Goal: Task Accomplishment & Management: Manage account settings

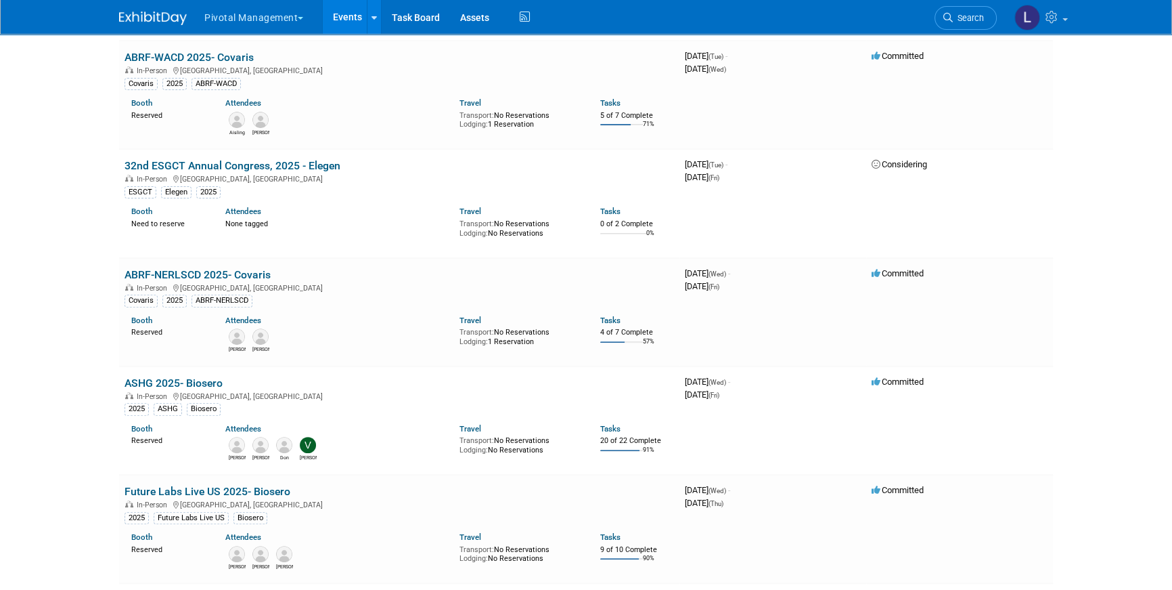
scroll to position [658, 0]
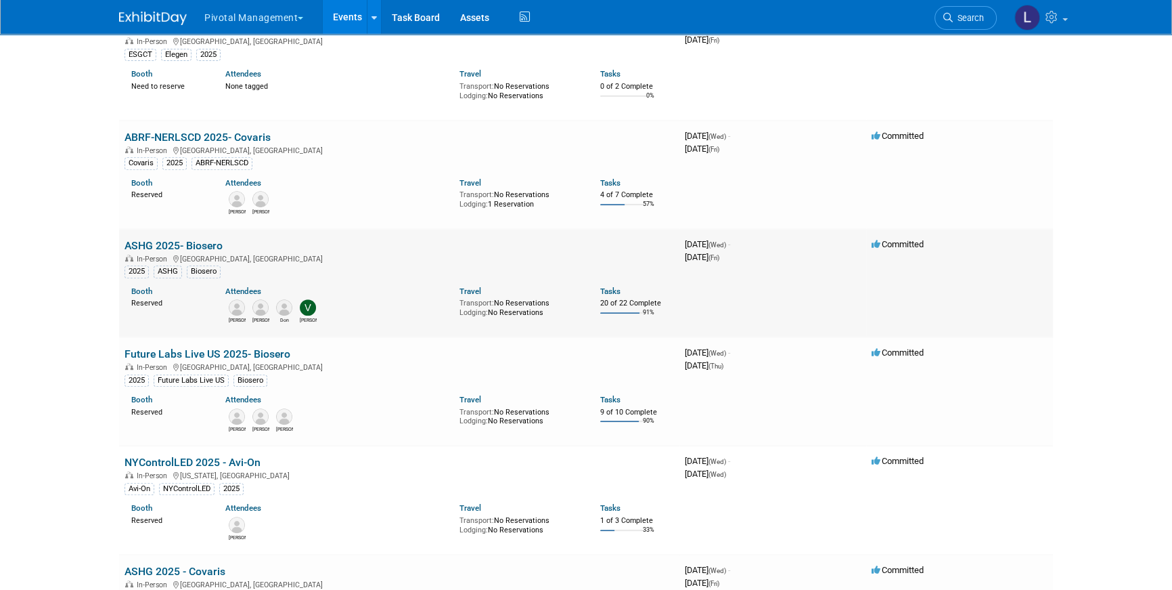
click at [192, 242] on link "ASHG 2025- Biosero" at bounding box center [174, 245] width 98 height 13
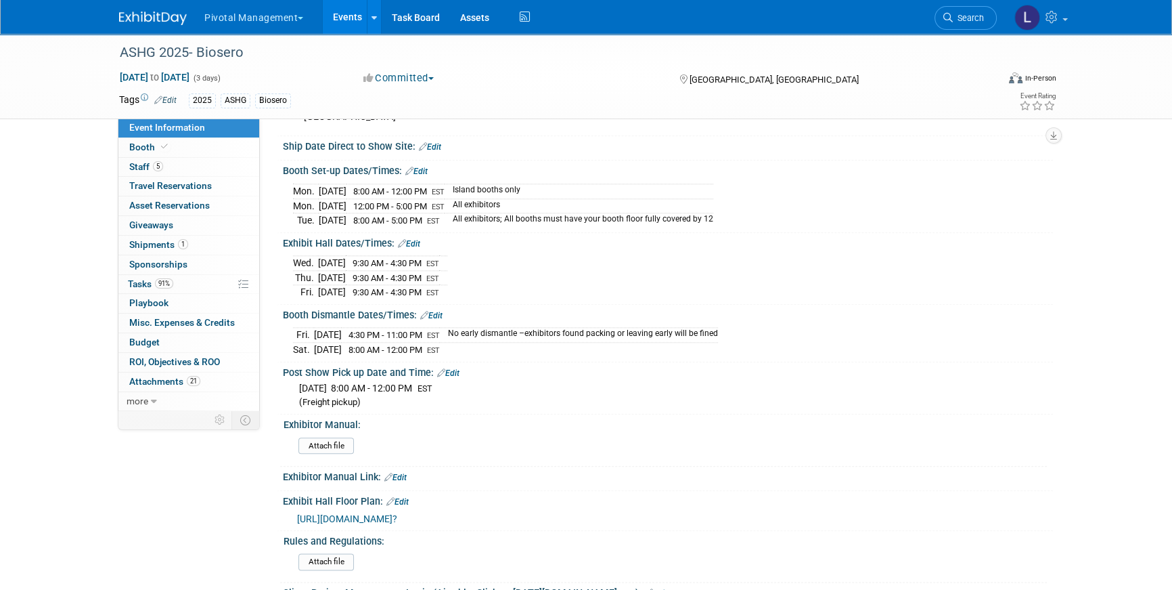
scroll to position [1869, 0]
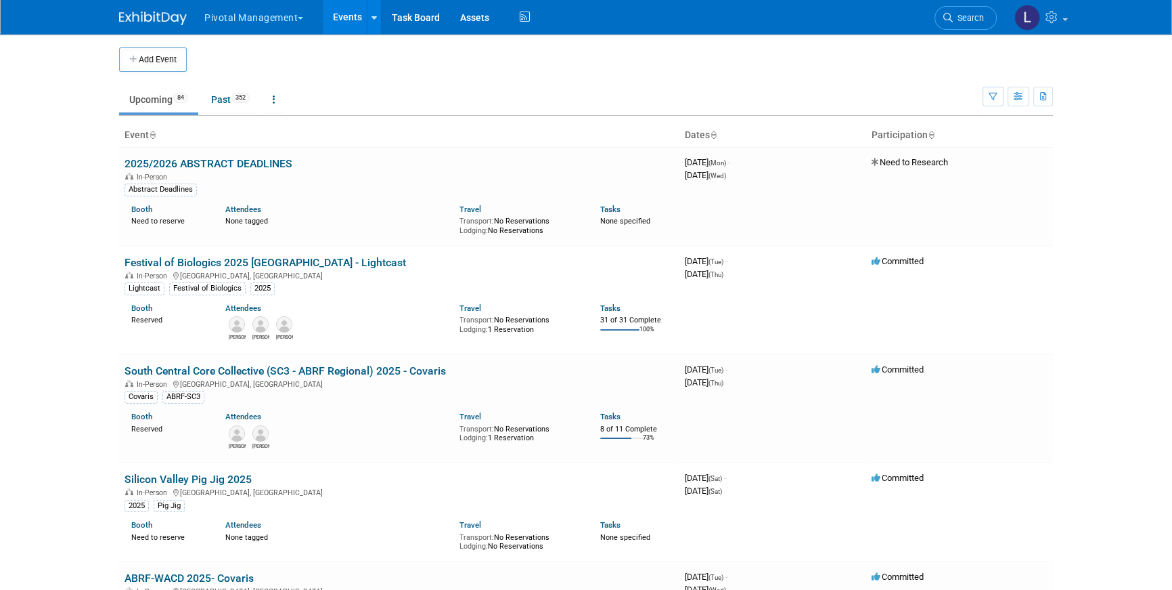
click at [968, 24] on link "Search" at bounding box center [966, 18] width 62 height 24
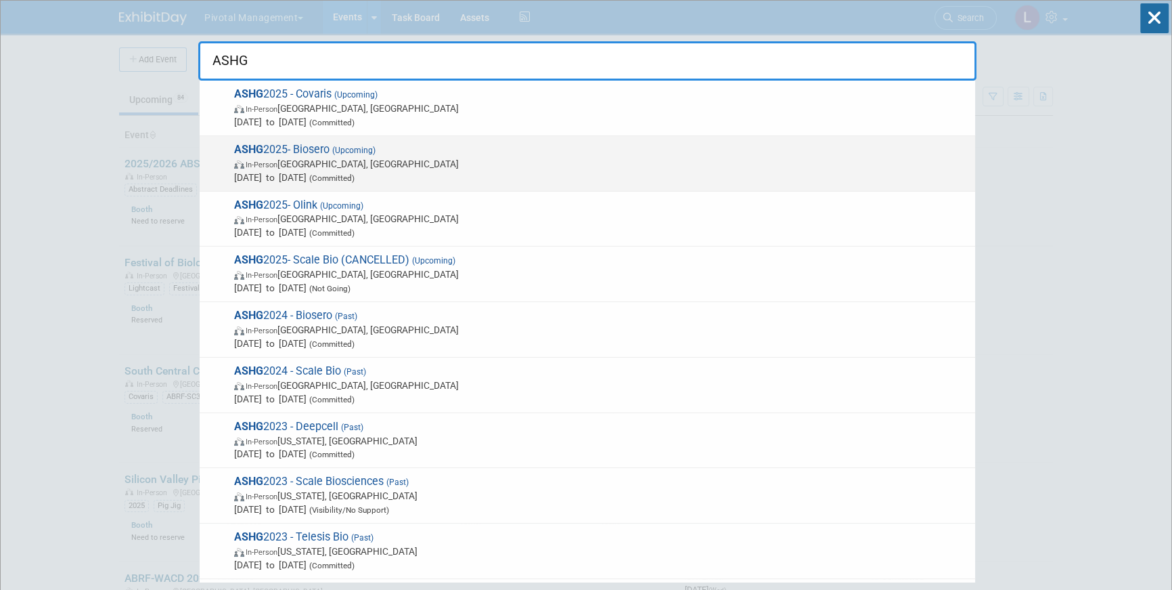
type input "ASHG"
click at [303, 145] on span "ASHG 2025- Biosero (Upcoming) In-Person Boston, MA Oct 15, 2025 to Oct 17, 2025…" at bounding box center [599, 163] width 738 height 41
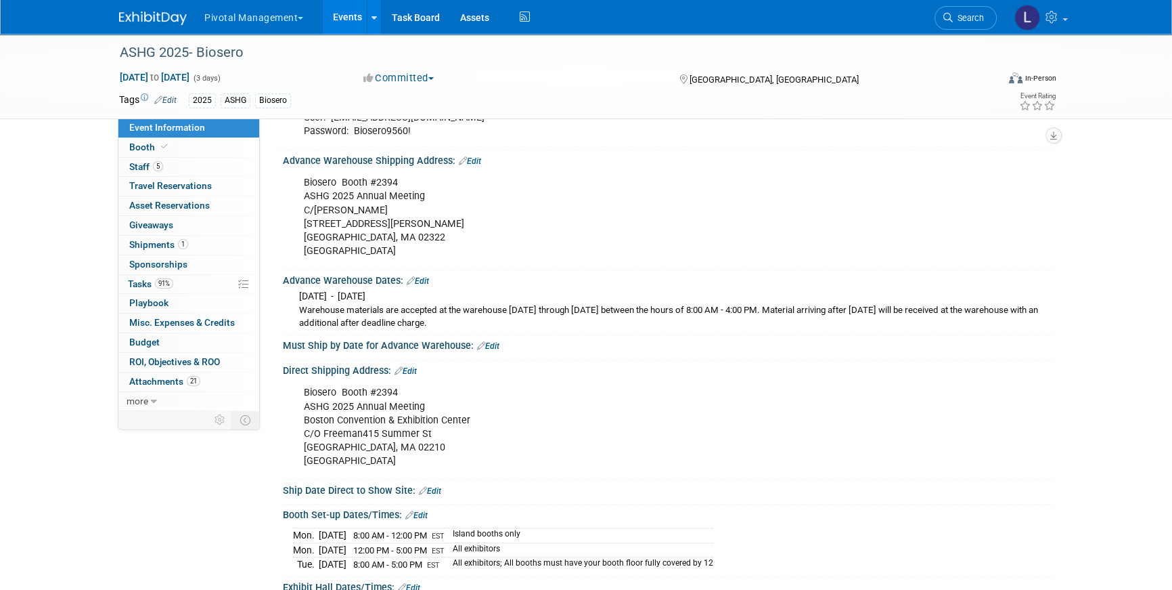
scroll to position [1556, 0]
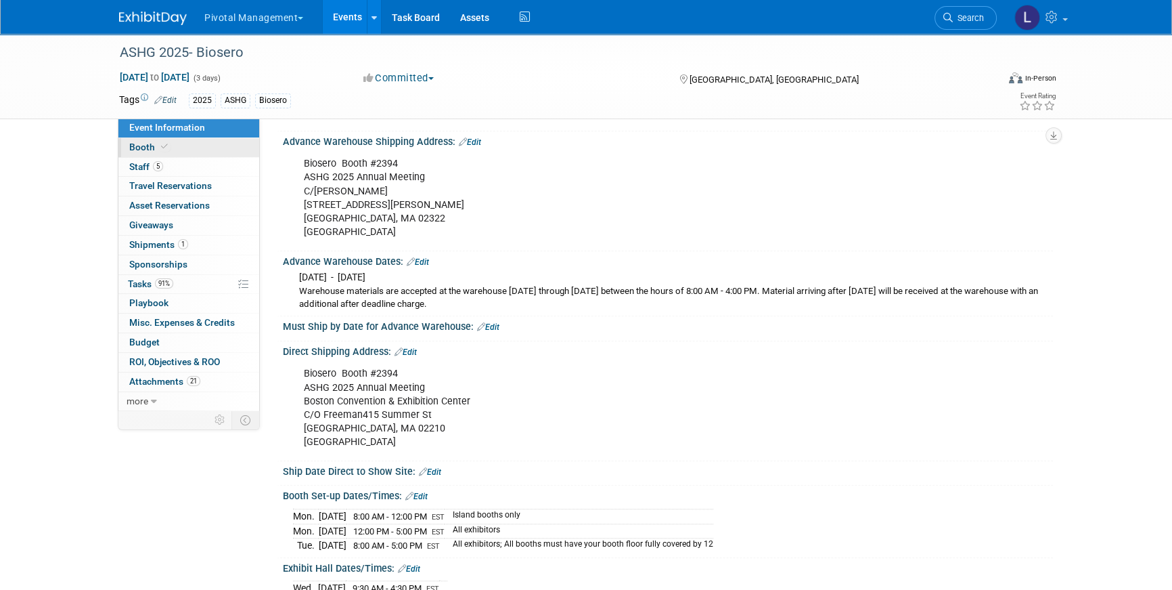
click at [129, 139] on link "Booth" at bounding box center [188, 147] width 141 height 19
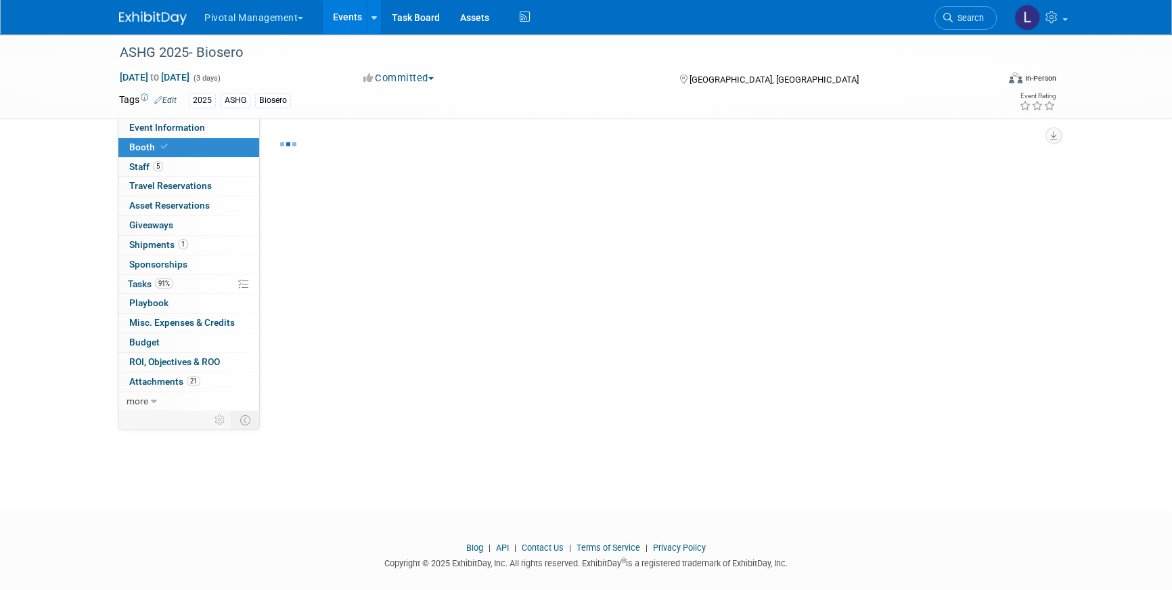
select select "Yes"
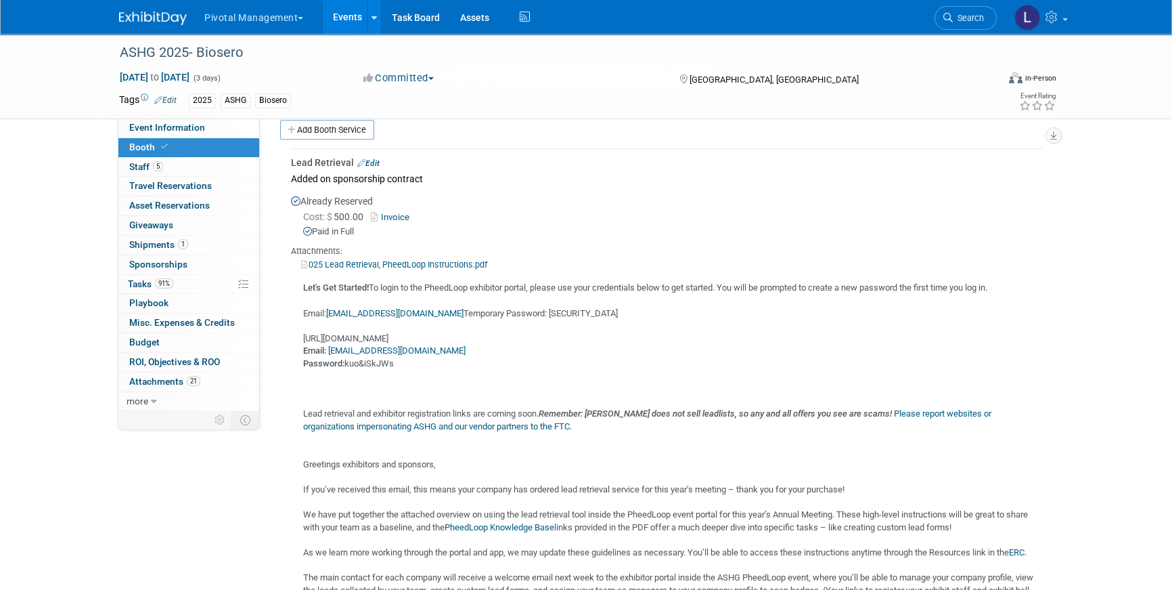
scroll to position [1605, 0]
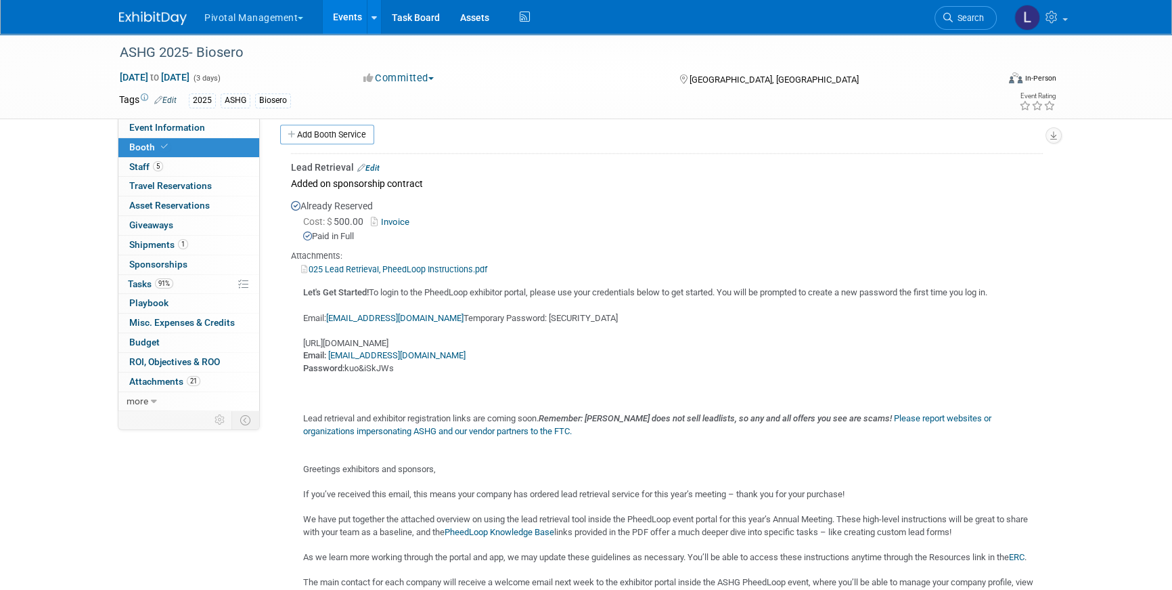
drag, startPoint x: 569, startPoint y: 334, endPoint x: 294, endPoint y: 333, distance: 274.1
click at [294, 333] on div "Let's Get Started! To login to the PheedLoop exhibitor portal, please use your …" at bounding box center [667, 494] width 752 height 439
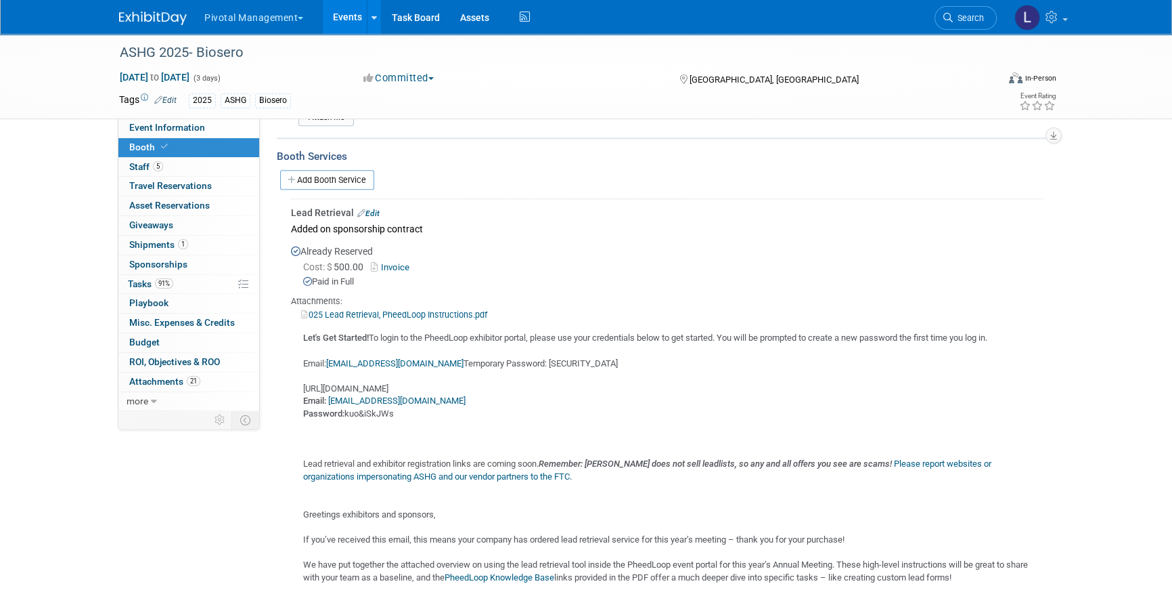
scroll to position [1522, 0]
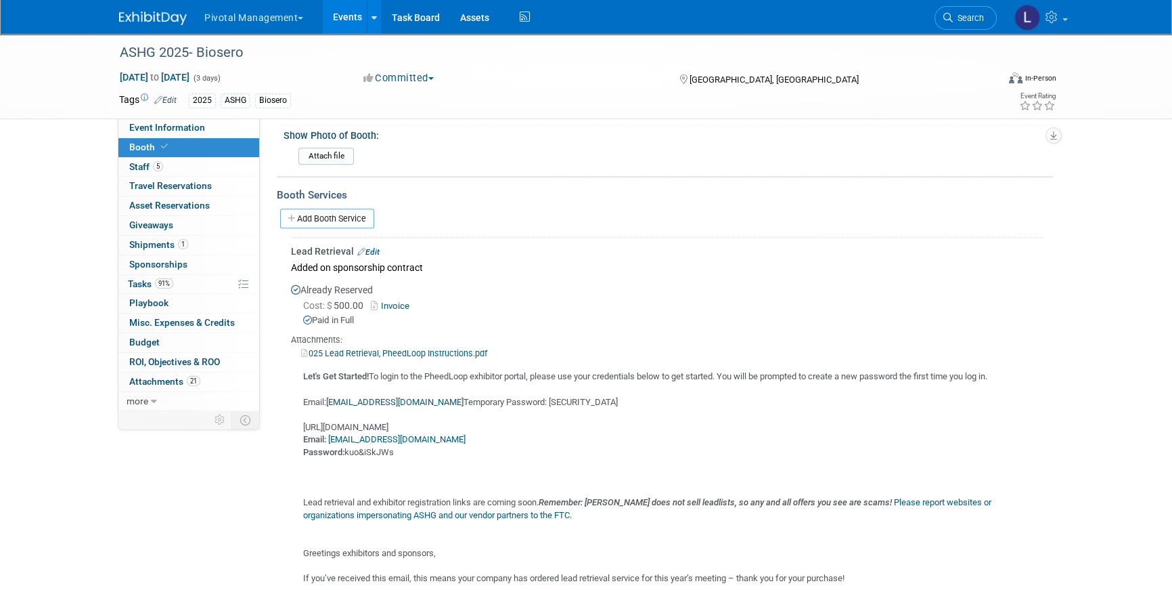
click at [371, 247] on link "Edit" at bounding box center [368, 251] width 22 height 9
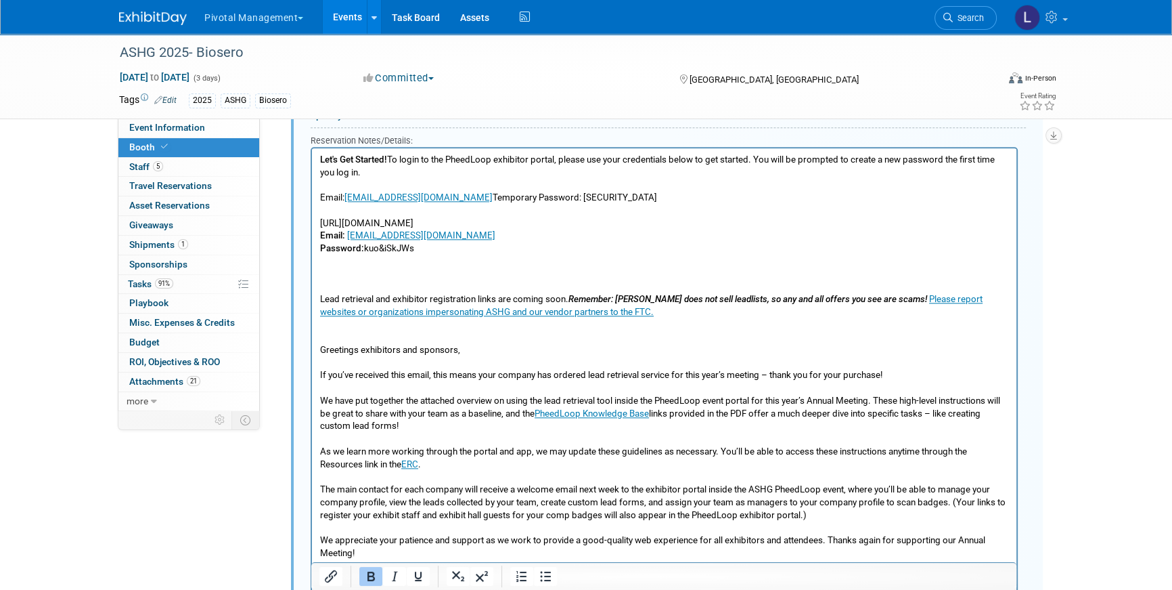
scroll to position [2020, 0]
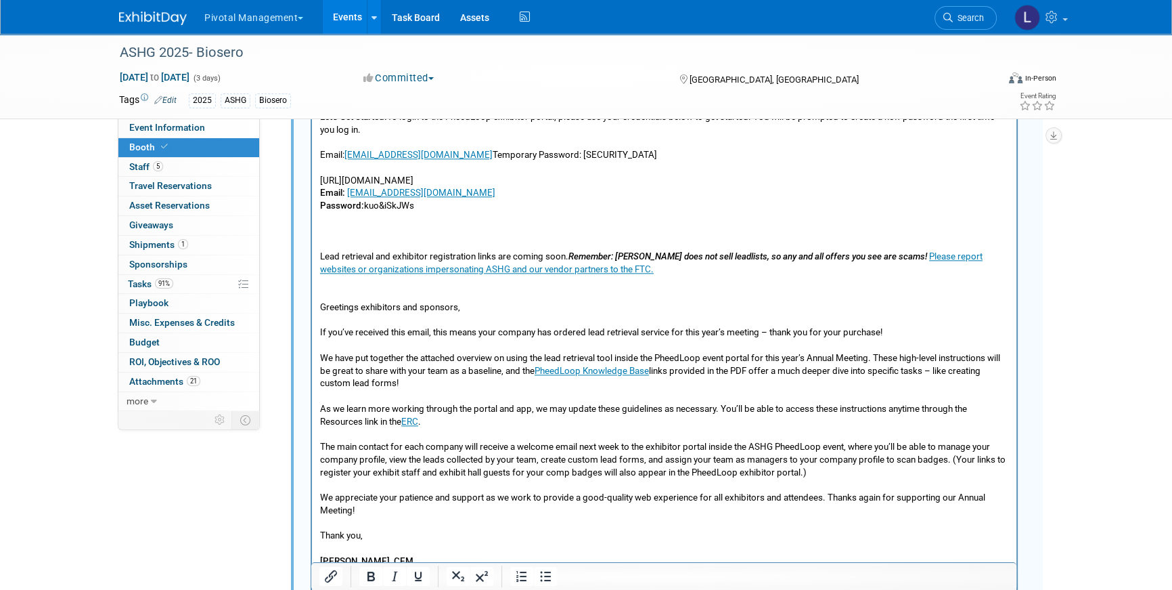
drag, startPoint x: 624, startPoint y: 186, endPoint x: 621, endPoint y: 276, distance: 90.1
click at [312, 176] on html "Let's Get Started! To login to the PheedLoop exhibitor portal, please use your …" at bounding box center [664, 348] width 705 height 487
click at [334, 574] on icon "Insert/edit link" at bounding box center [331, 576] width 16 height 16
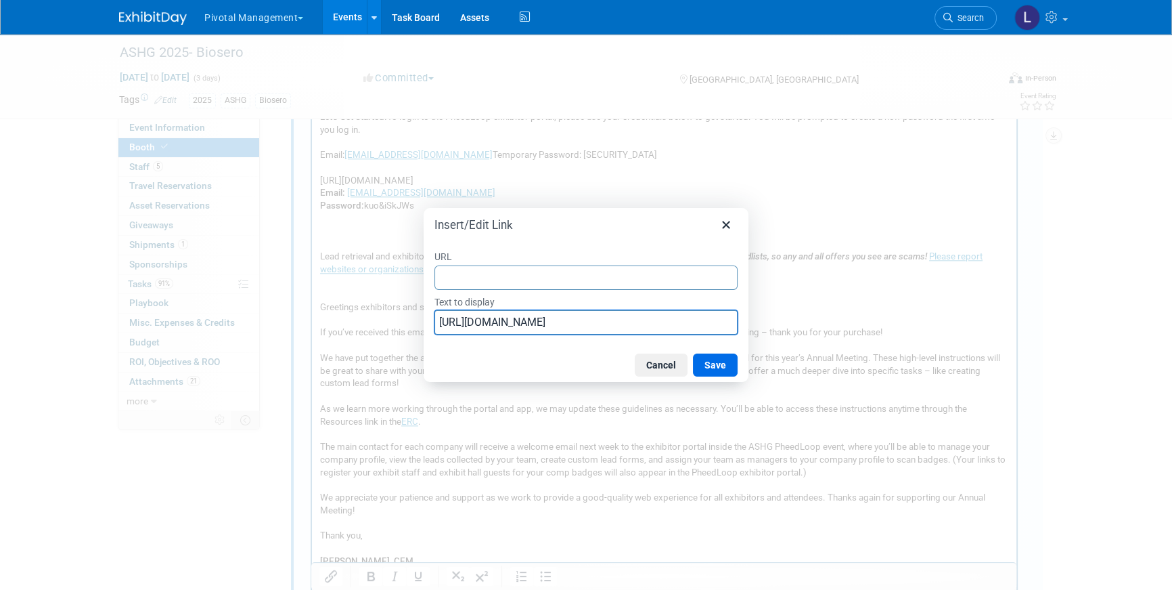
click at [478, 315] on input "[URL][DOMAIN_NAME]" at bounding box center [586, 322] width 303 height 24
drag, startPoint x: 439, startPoint y: 325, endPoint x: 845, endPoint y: 326, distance: 405.4
click at [845, 326] on div "Insert/Edit Link URL Text to display [URL][DOMAIN_NAME] Cancel Save" at bounding box center [586, 295] width 1172 height 590
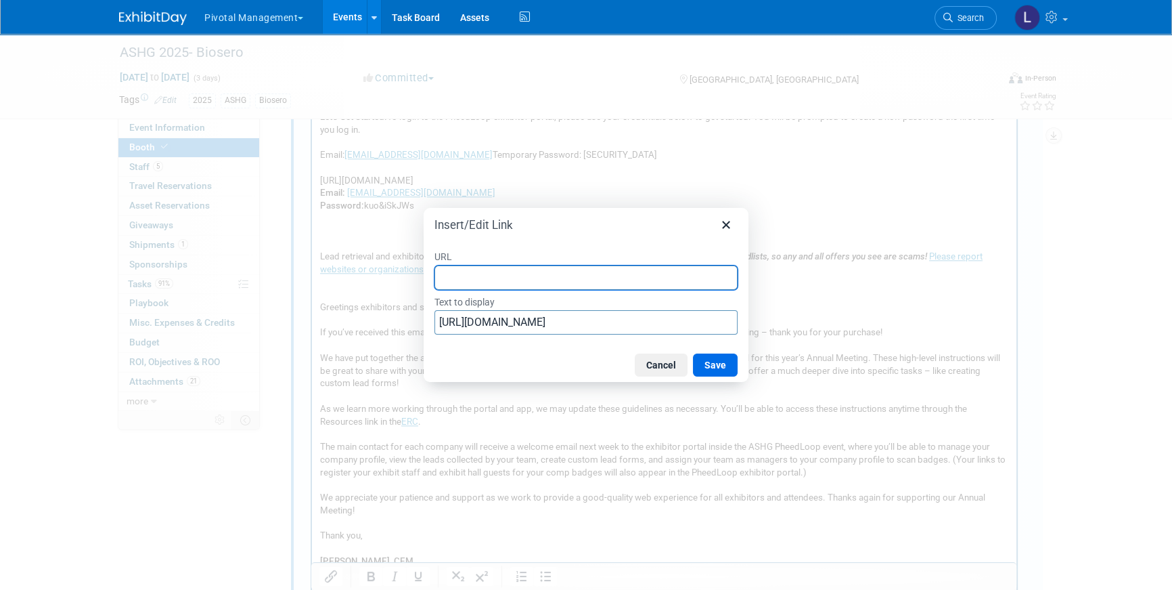
click at [632, 268] on input "URL" at bounding box center [586, 277] width 303 height 24
paste input "[URL][DOMAIN_NAME]"
type input "[URL][DOMAIN_NAME]"
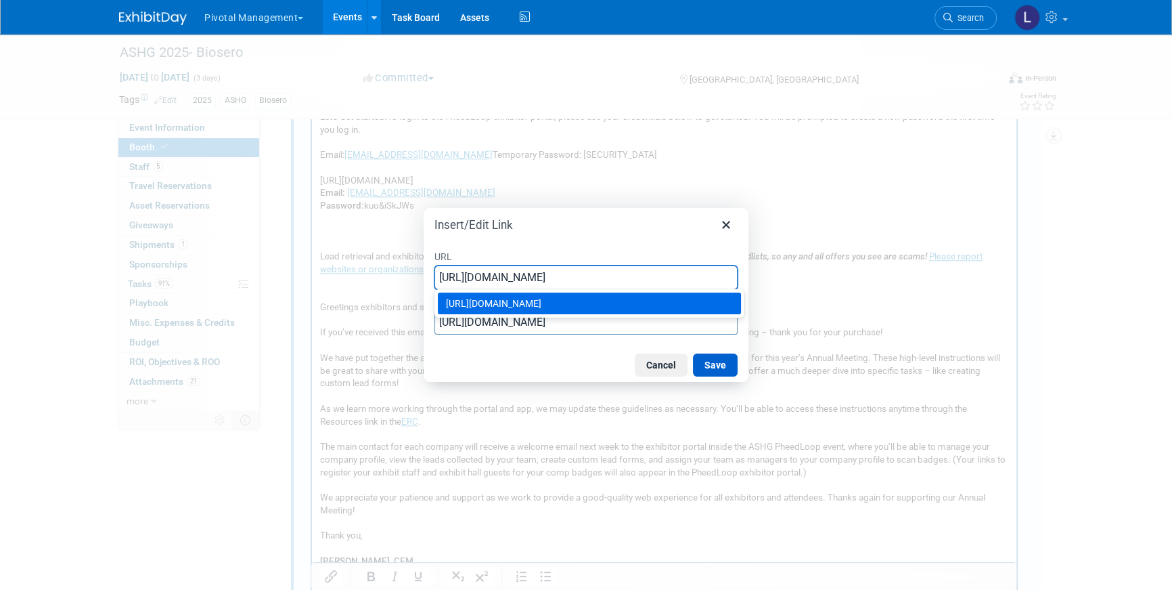
click at [727, 373] on button "Save" at bounding box center [715, 364] width 45 height 23
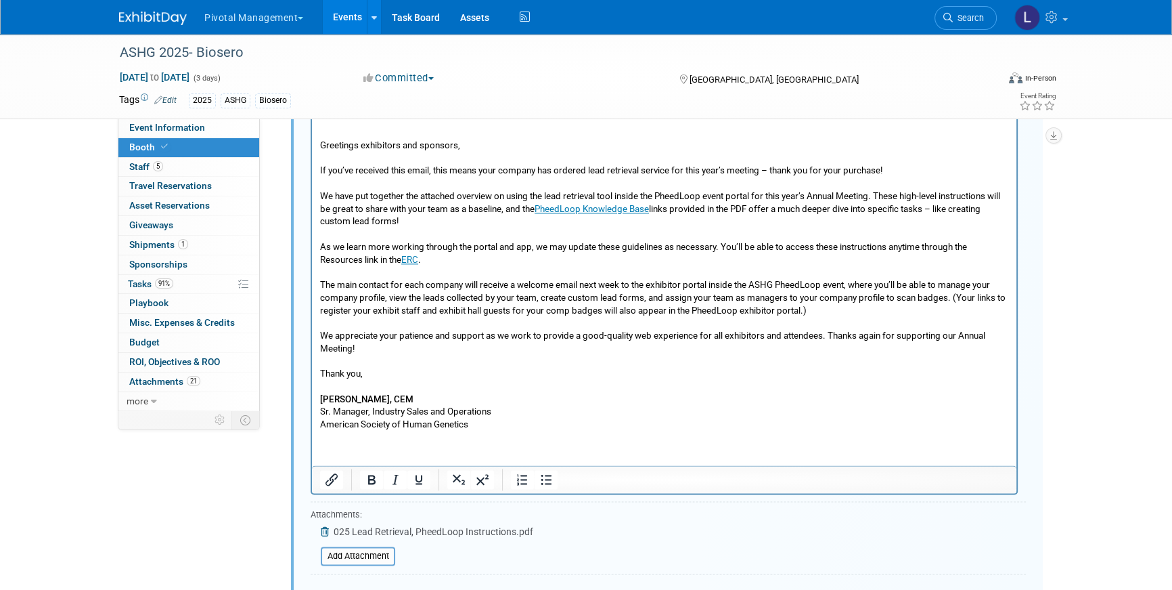
scroll to position [2200, 0]
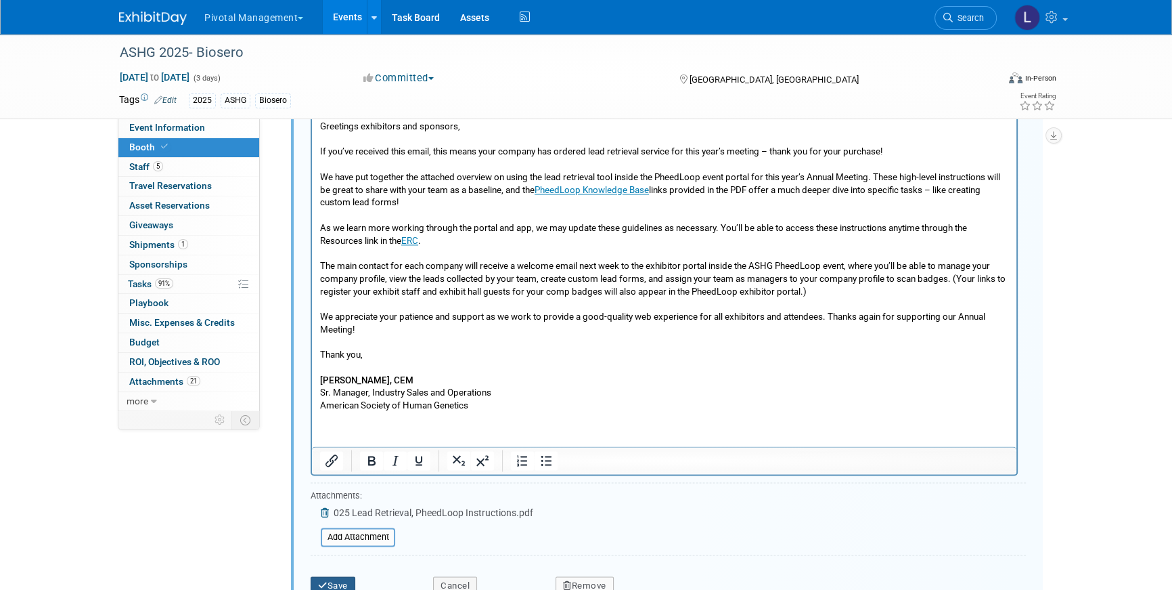
click at [313, 577] on button "Save" at bounding box center [333, 585] width 45 height 19
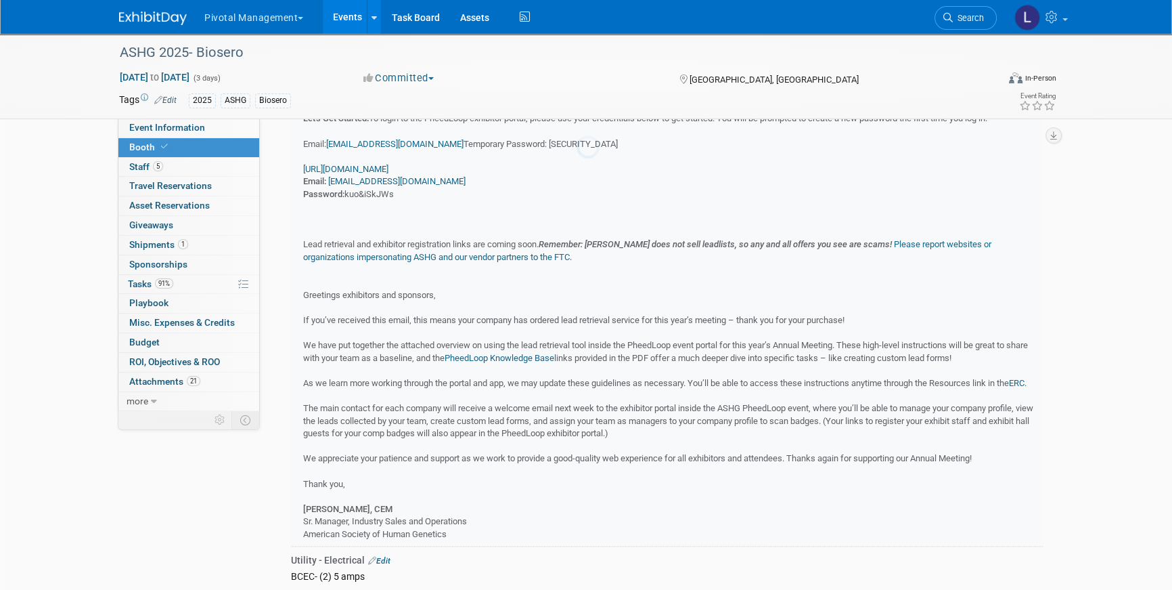
scroll to position [1599, 0]
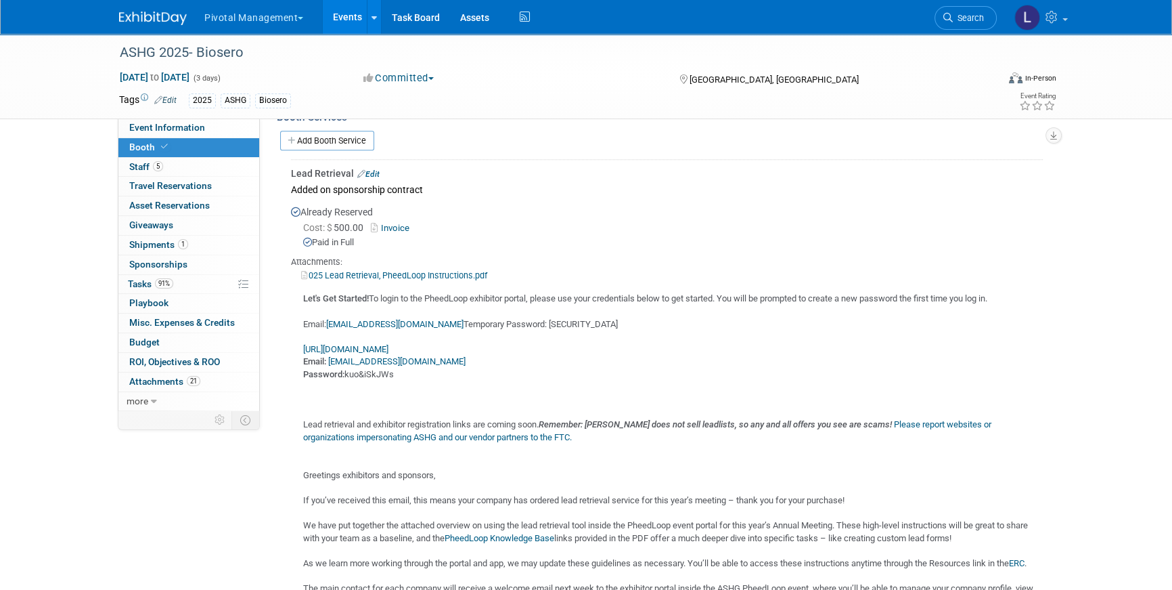
click at [388, 344] on link "[URL][DOMAIN_NAME]" at bounding box center [345, 349] width 85 height 10
